Goal: Task Accomplishment & Management: Manage account settings

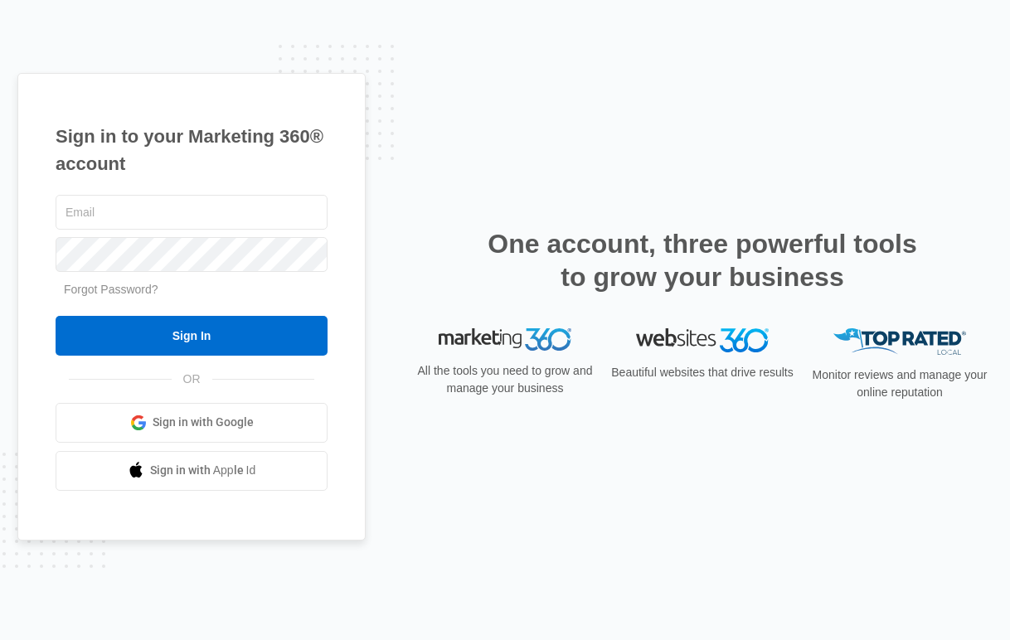
click at [171, 427] on span "Sign in with Google" at bounding box center [203, 422] width 101 height 17
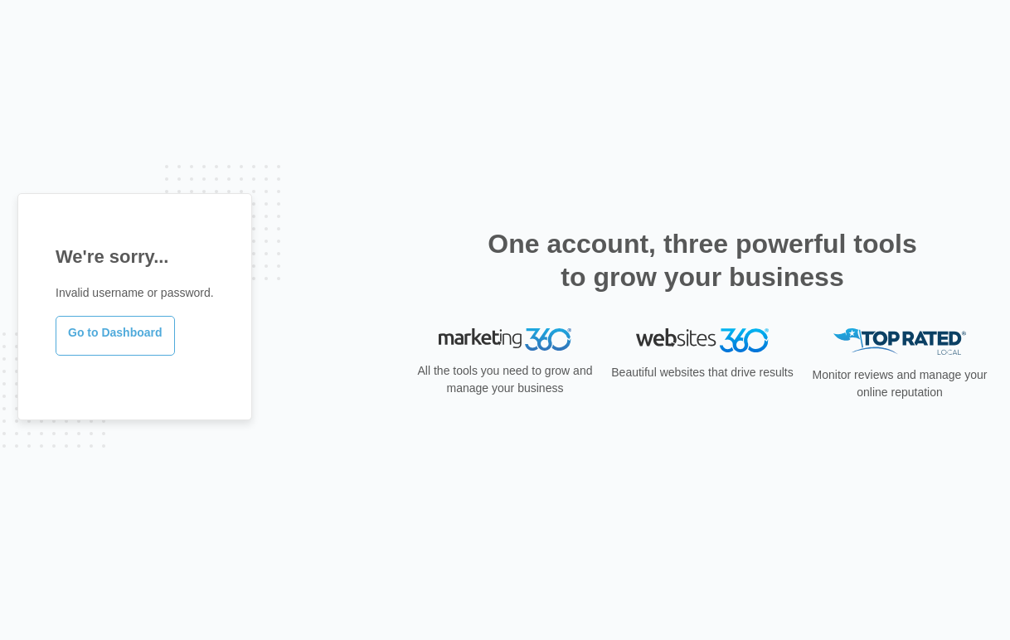
click at [111, 337] on link "Go to Dashboard" at bounding box center [115, 336] width 119 height 40
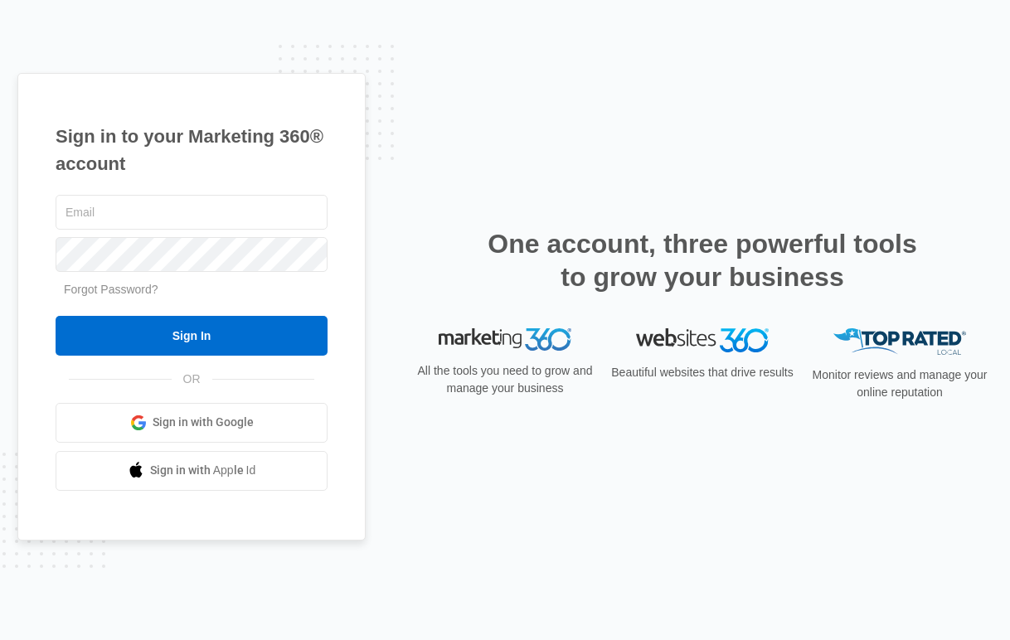
click at [187, 422] on span "Sign in with Google" at bounding box center [203, 422] width 101 height 17
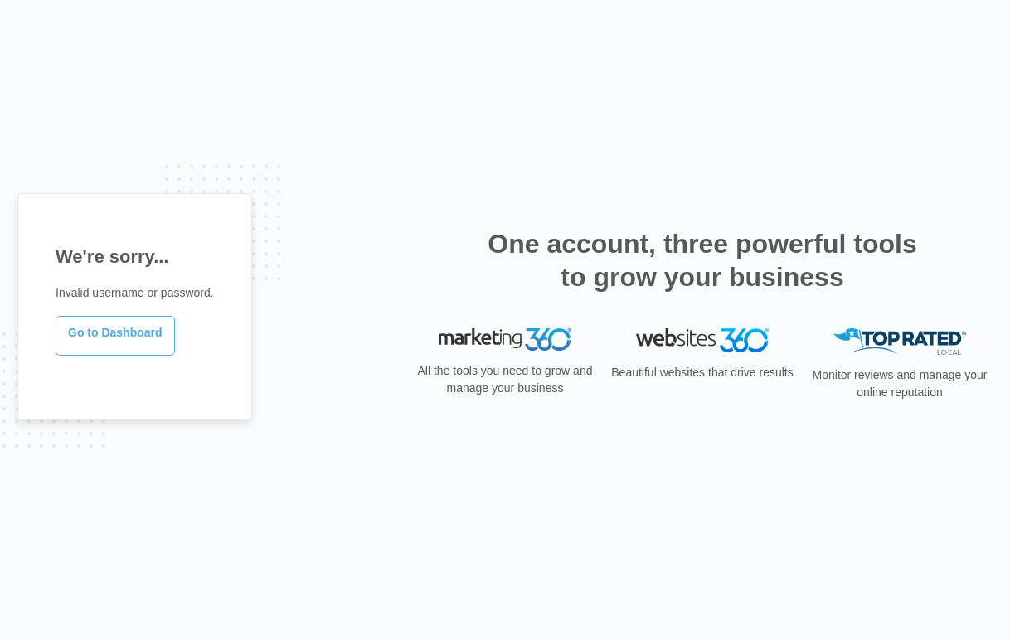
click at [144, 332] on link "Go to Dashboard" at bounding box center [115, 336] width 119 height 40
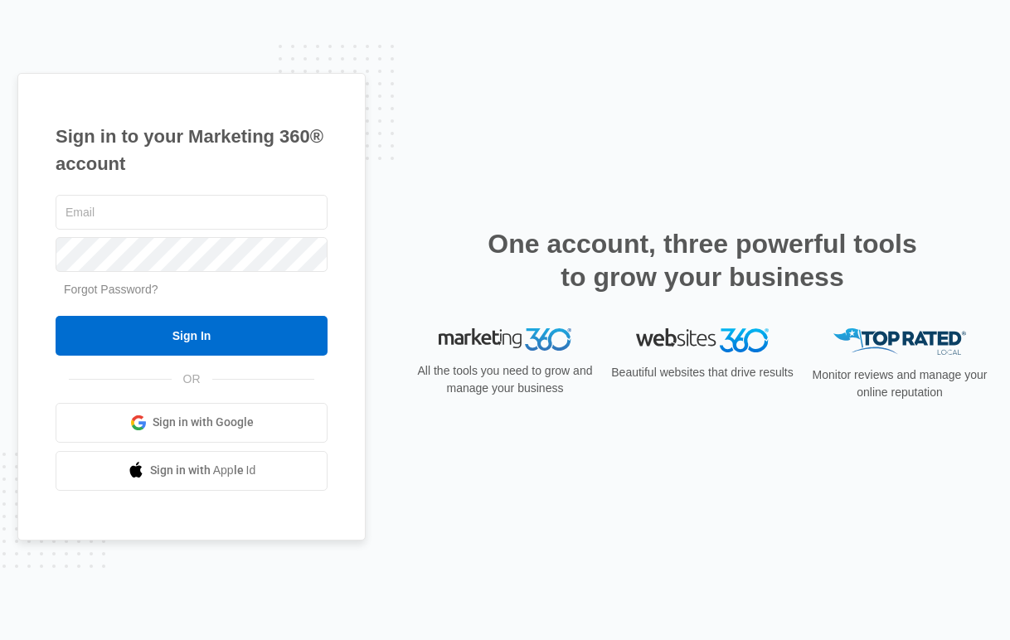
click at [127, 290] on link "Forgot Password?" at bounding box center [111, 289] width 95 height 13
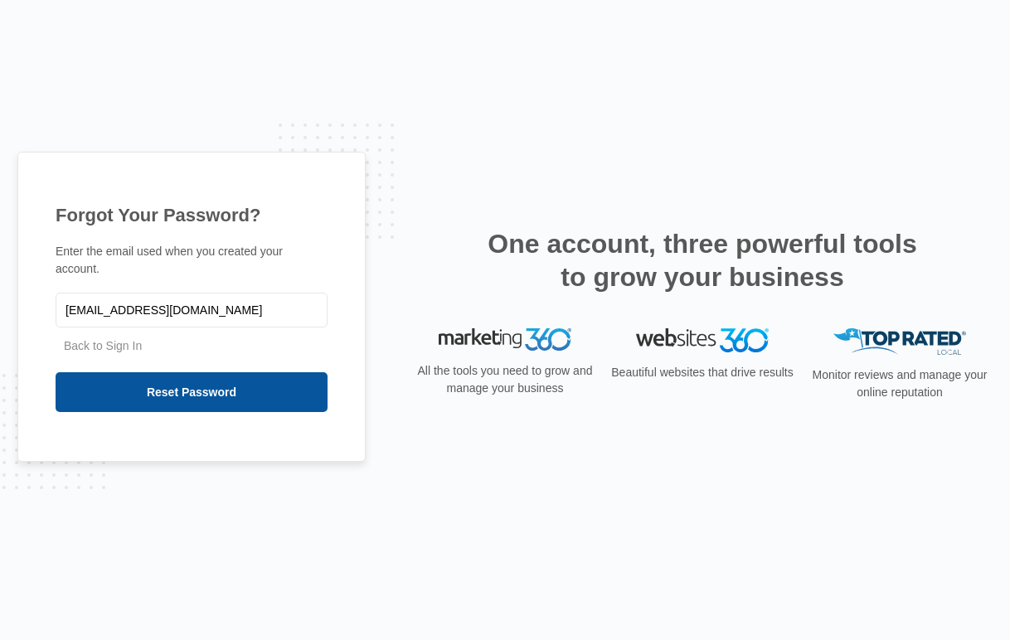
type input "[EMAIL_ADDRESS][DOMAIN_NAME]"
click at [179, 390] on input "Reset Password" at bounding box center [192, 392] width 272 height 40
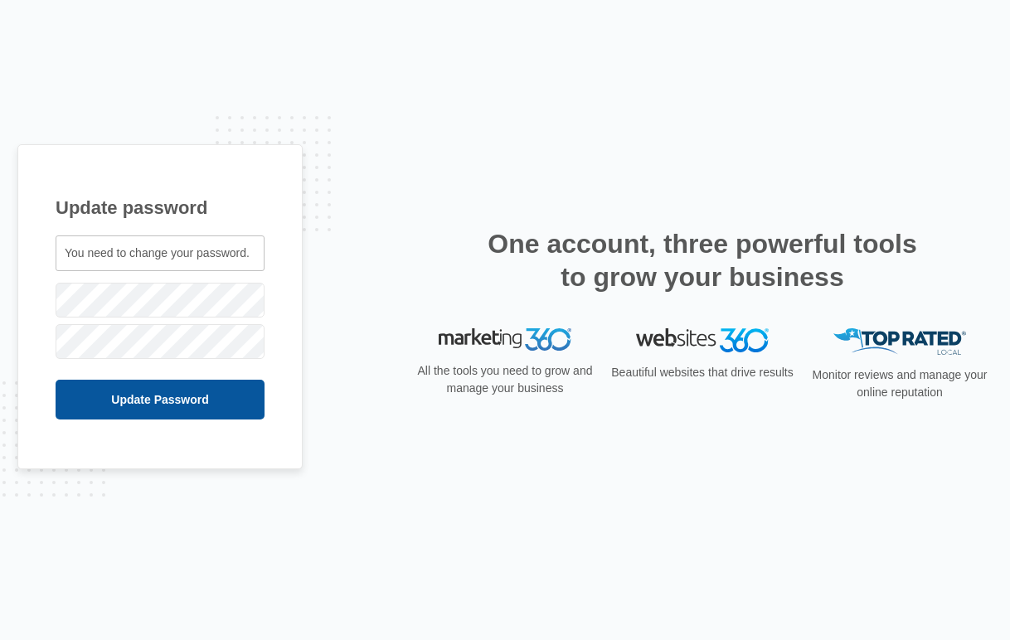
click at [134, 402] on input "Update Password" at bounding box center [160, 400] width 209 height 40
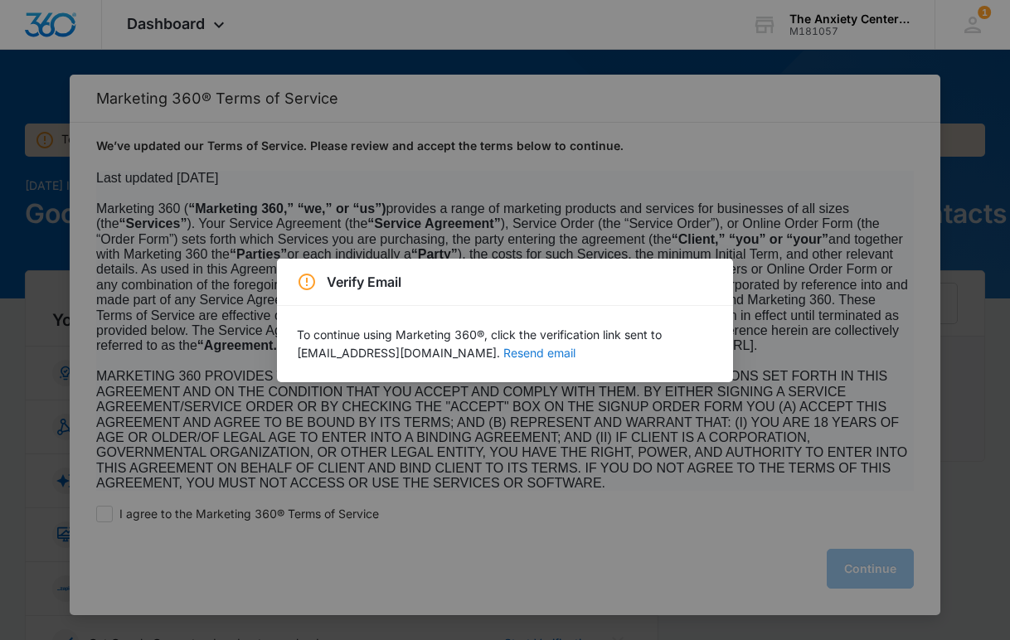
click at [504, 352] on button "Resend email" at bounding box center [540, 354] width 72 height 12
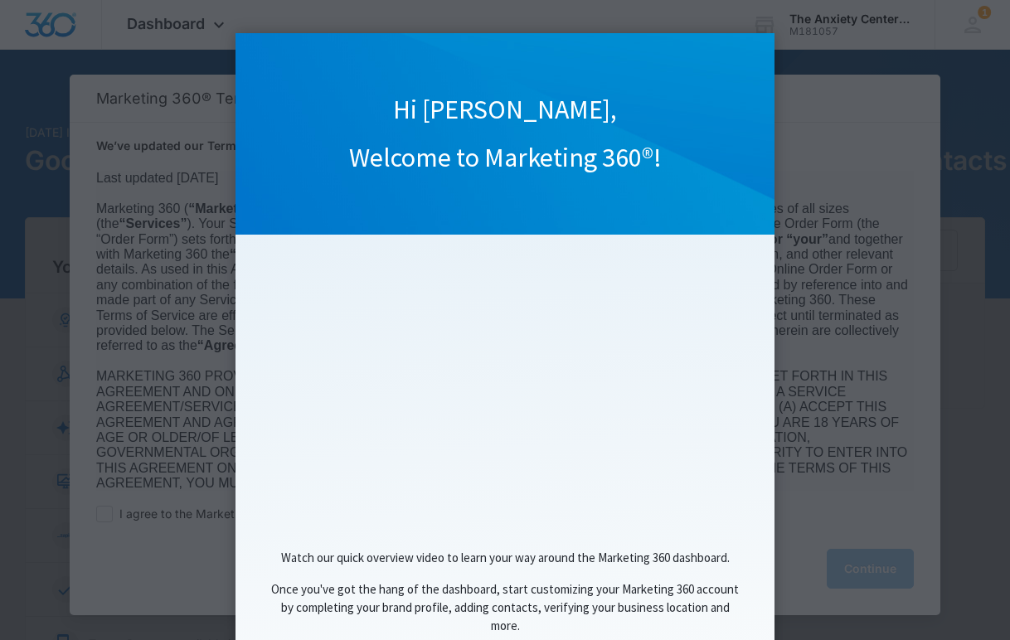
scroll to position [111, 0]
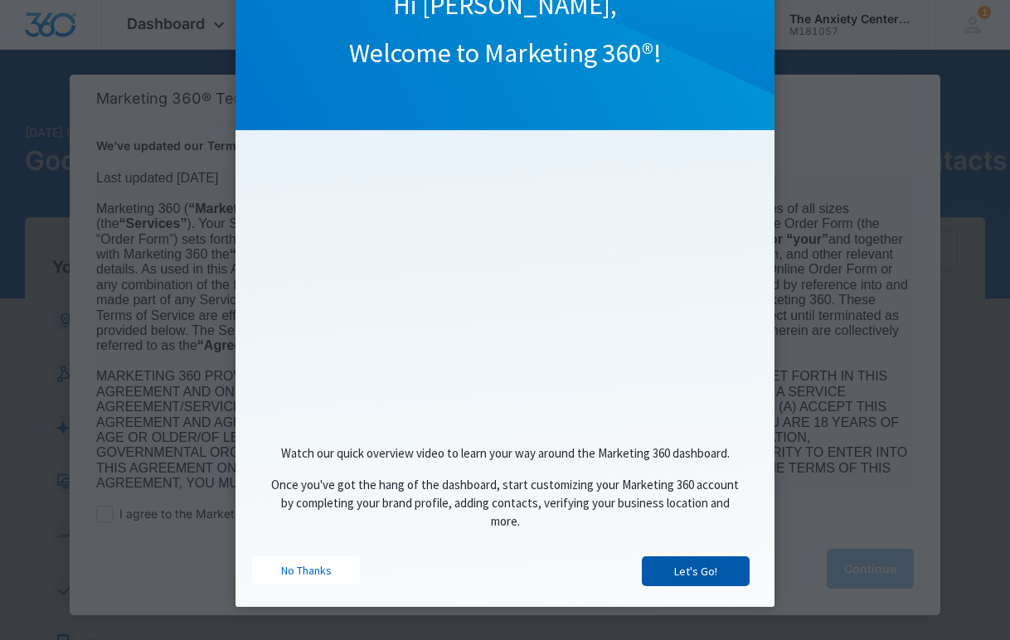
click at [708, 572] on link "Let's Go!" at bounding box center [696, 572] width 108 height 30
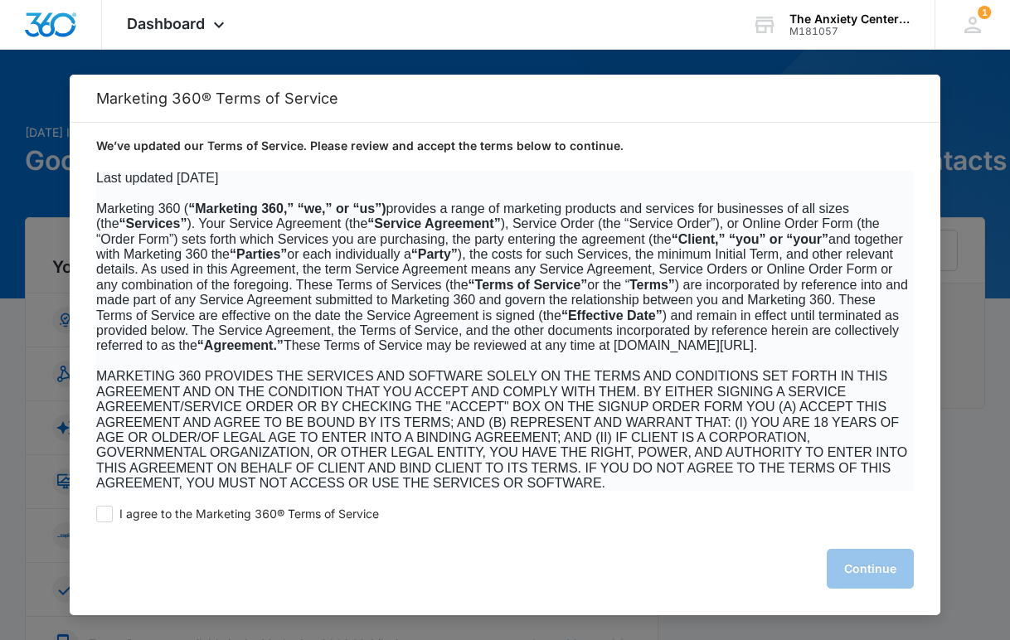
scroll to position [0, 0]
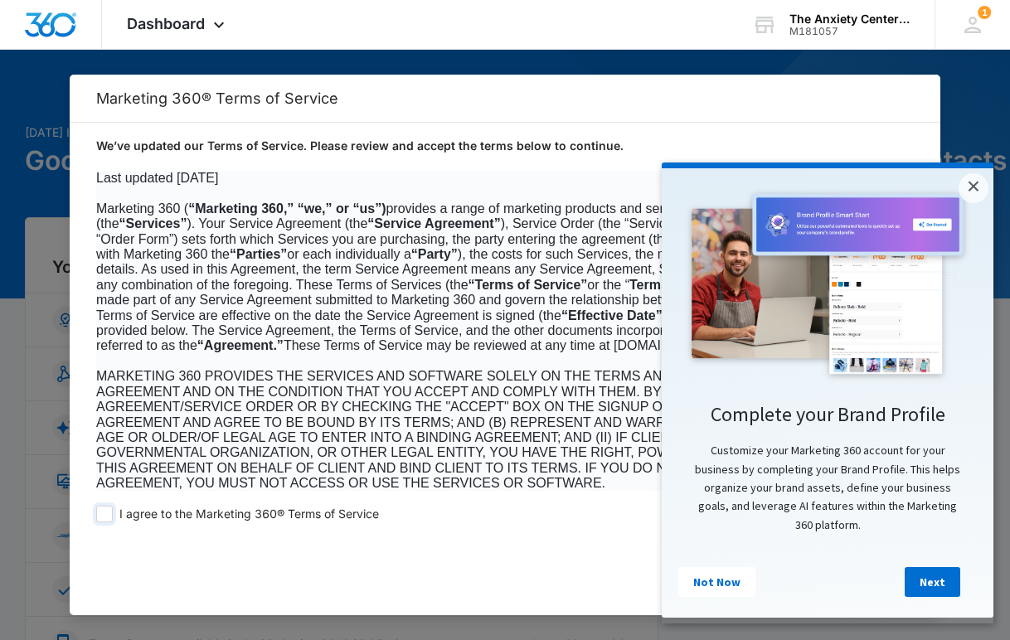
click at [105, 516] on span at bounding box center [104, 514] width 17 height 17
click at [105, 516] on input "I agree to the Marketing 360® Terms of Service" at bounding box center [104, 514] width 17 height 17
checkbox input "true"
click at [937, 585] on link "Next" at bounding box center [933, 582] width 56 height 30
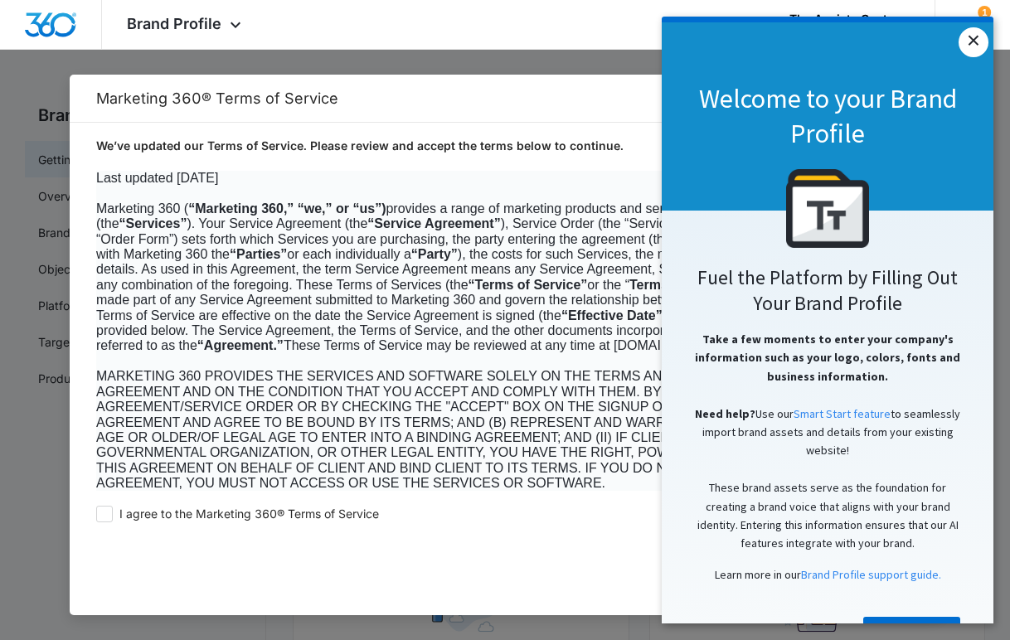
click at [976, 43] on link "×" at bounding box center [974, 42] width 30 height 30
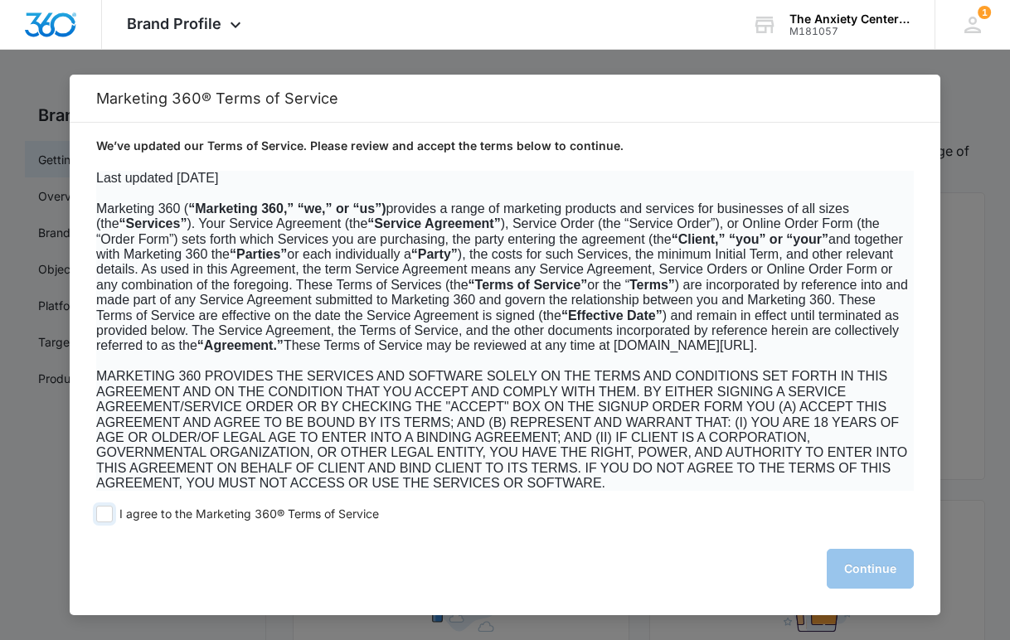
click at [106, 514] on span at bounding box center [104, 514] width 17 height 17
click at [106, 514] on input "I agree to the Marketing 360® Terms of Service" at bounding box center [104, 514] width 17 height 17
checkbox input "true"
click at [870, 561] on button "Continue" at bounding box center [870, 569] width 87 height 40
